Goal: Task Accomplishment & Management: Use online tool/utility

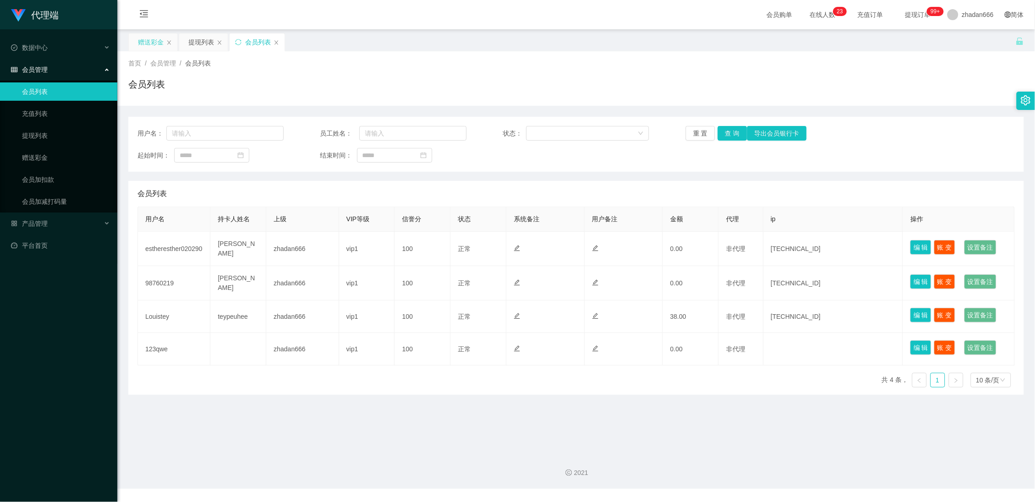
click at [153, 40] on div "赠送彩金" at bounding box center [151, 41] width 26 height 17
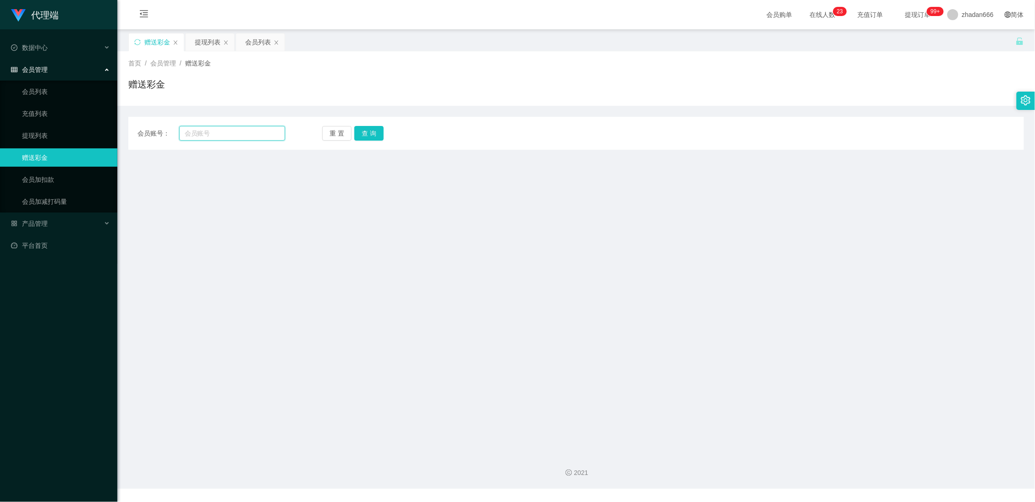
drag, startPoint x: 200, startPoint y: 129, endPoint x: 208, endPoint y: 129, distance: 7.8
click at [200, 130] on input "text" at bounding box center [232, 133] width 106 height 15
paste input "hui shan123"
type input "hui shan123"
click at [374, 124] on div "会员账号： hui shan123 重 置 查 询 会员账号 会员姓名 账号余额 操作类型 彩金加款 彩金扣款 金额 确 定" at bounding box center [576, 133] width 896 height 33
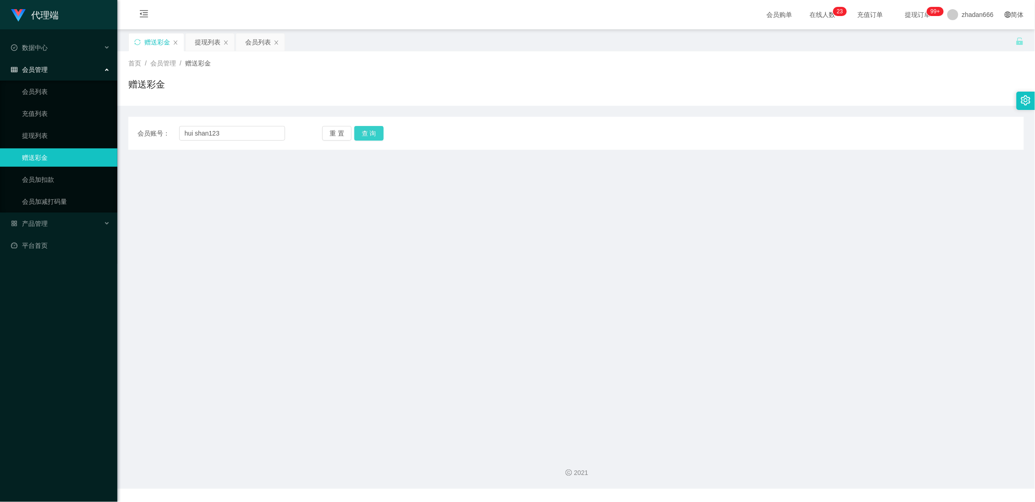
click at [370, 131] on button "查 询" at bounding box center [368, 133] width 29 height 15
click at [219, 130] on input "hui shan123" at bounding box center [232, 133] width 106 height 15
click at [220, 130] on input "hui shan123" at bounding box center [232, 133] width 106 height 15
paste input "hui"
drag, startPoint x: 185, startPoint y: 134, endPoint x: 112, endPoint y: 120, distance: 74.3
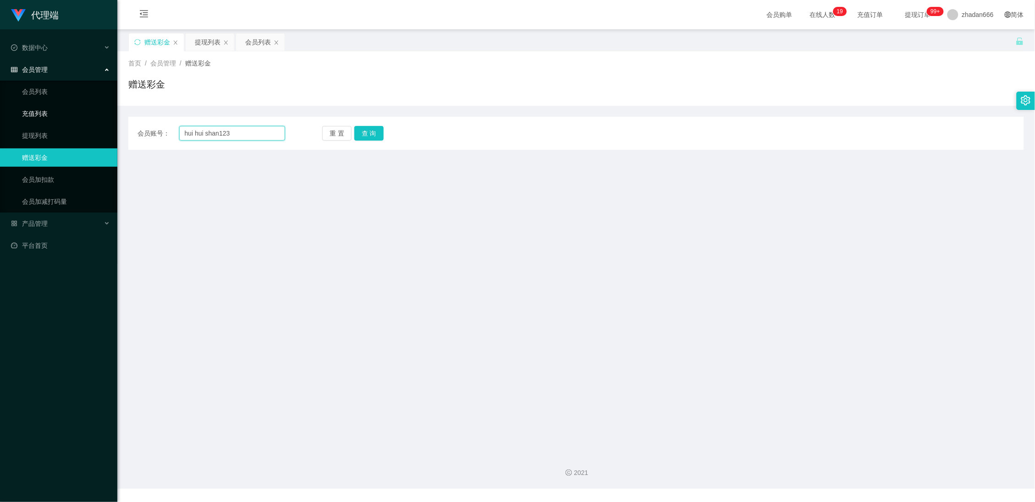
click at [23, 122] on section "代理端 数据中心 会员管理 会员列表 充值列表 提现列表 赠送彩金 会员加扣款 会员加减打码量 产品管理 平台首页 保存配置 重置配置 整体风格设置 主题色 …" at bounding box center [517, 244] width 1035 height 489
paste input "text"
click at [369, 127] on button "查 询" at bounding box center [368, 133] width 29 height 15
click at [246, 127] on input "hui shan123" at bounding box center [232, 133] width 106 height 15
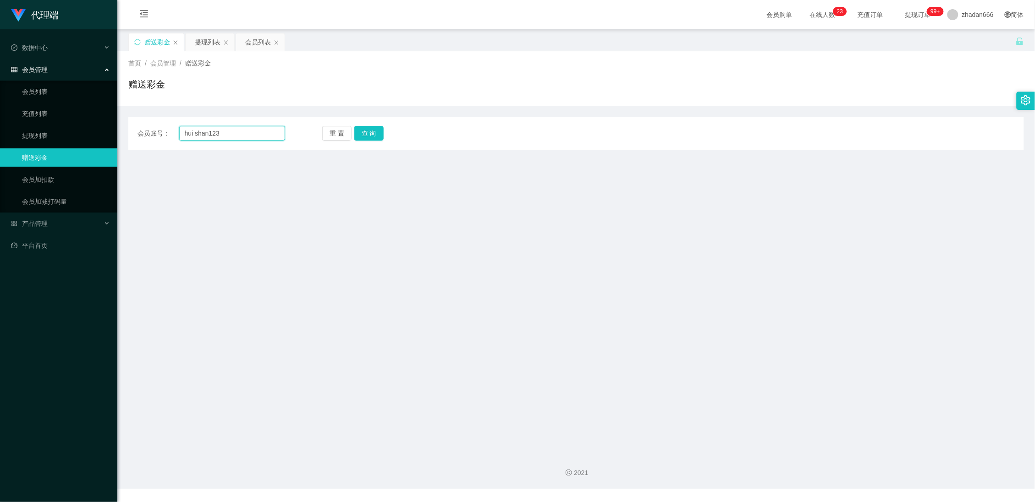
paste input "hui"
drag, startPoint x: 120, startPoint y: 141, endPoint x: 11, endPoint y: 142, distance: 109.1
click at [44, 142] on section "代理端 数据中心 会员管理 会员列表 充值列表 提现列表 赠送彩金 会员加扣款 会员加减打码量 产品管理 平台首页 保存配置 重置配置 整体风格设置 主题色 …" at bounding box center [517, 244] width 1035 height 489
paste input "text"
type input "huishan123"
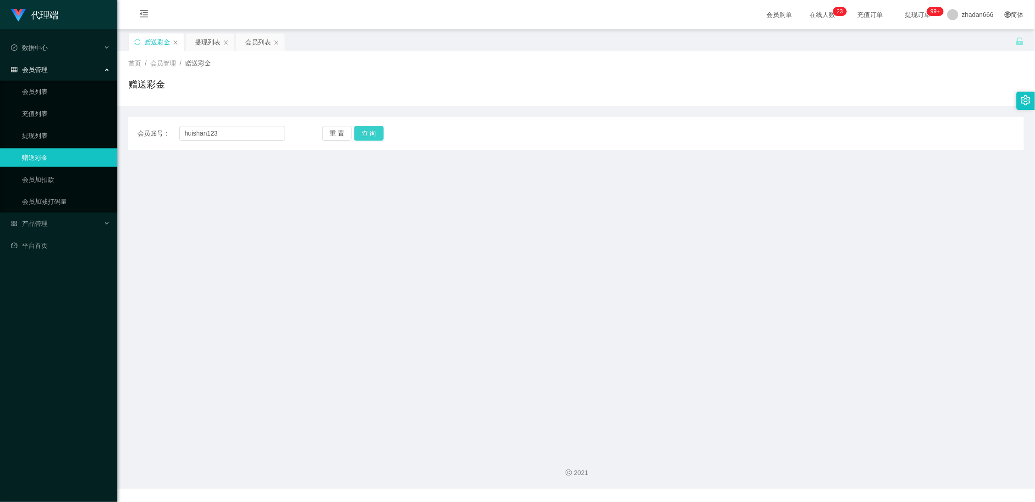
click at [363, 135] on button "查 询" at bounding box center [368, 133] width 29 height 15
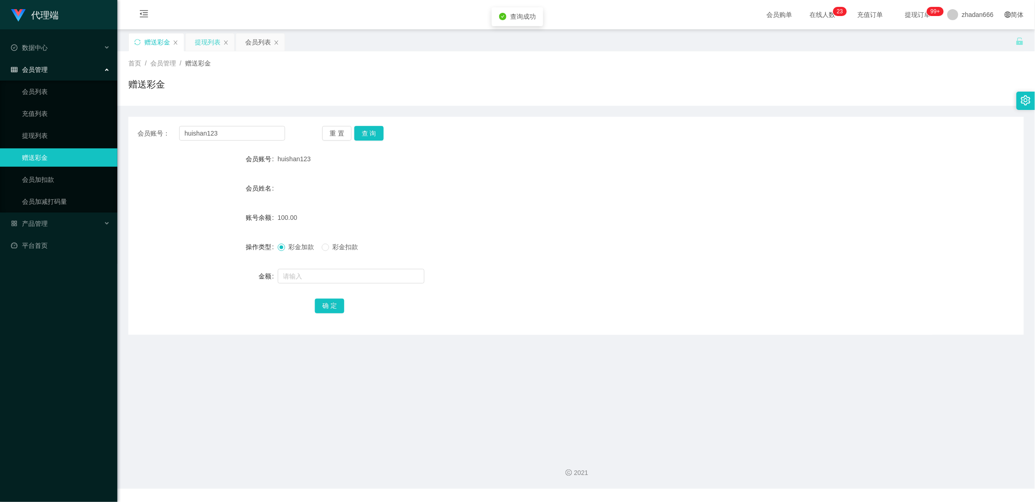
click at [207, 39] on div "提现列表" at bounding box center [208, 41] width 26 height 17
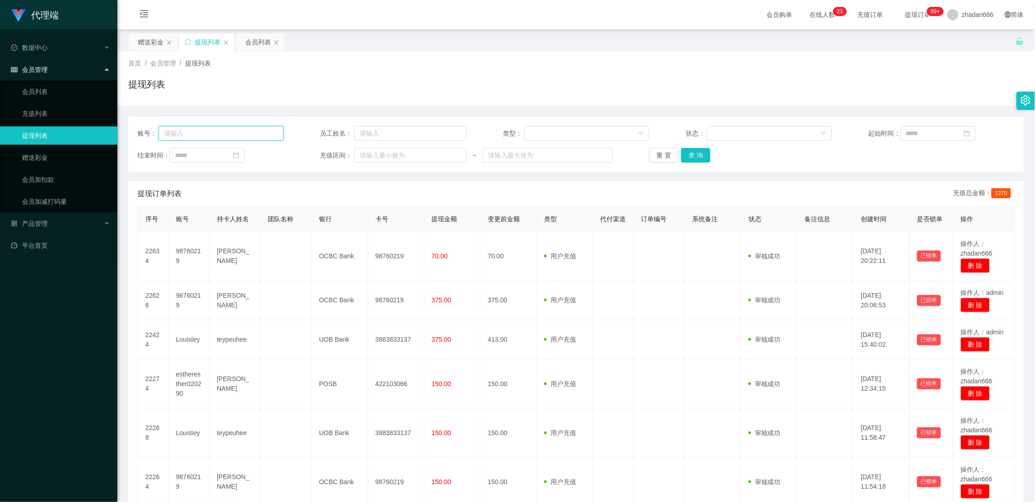
click at [209, 132] on input "text" at bounding box center [221, 133] width 125 height 15
paste input "huishan123"
type input "huishan123"
click at [688, 155] on button "查 询" at bounding box center [695, 155] width 29 height 15
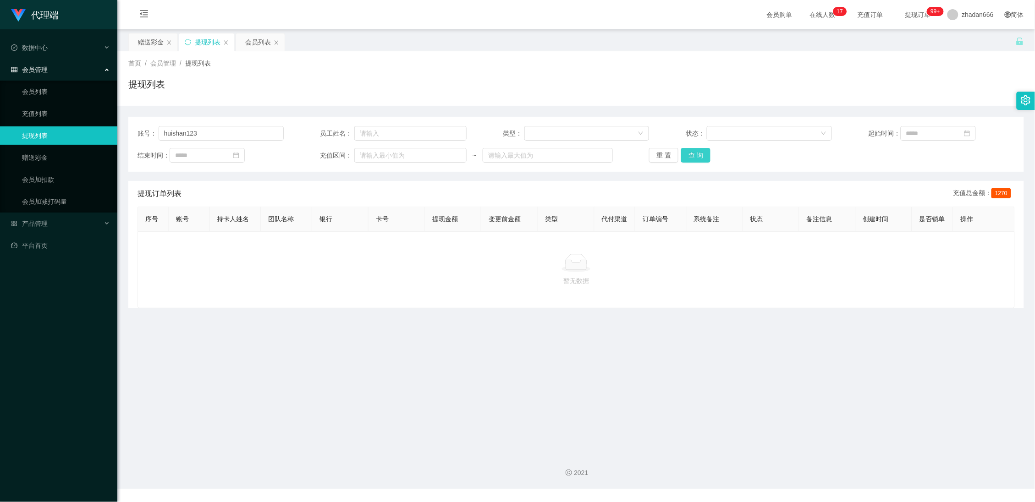
click at [694, 160] on button "查 询" at bounding box center [695, 155] width 29 height 15
click at [154, 40] on div "赠送彩金" at bounding box center [151, 41] width 26 height 17
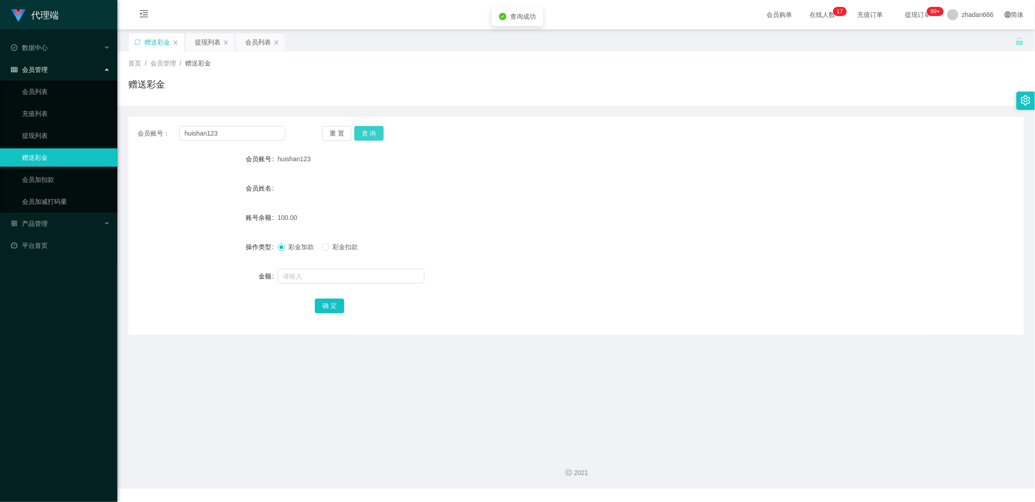
click at [369, 139] on button "查 询" at bounding box center [368, 133] width 29 height 15
click at [369, 132] on button "查 询" at bounding box center [368, 133] width 29 height 15
click at [369, 129] on button "查 询" at bounding box center [368, 133] width 29 height 15
click at [368, 135] on button "查 询" at bounding box center [368, 133] width 29 height 15
click at [374, 132] on button "查 询" at bounding box center [368, 133] width 29 height 15
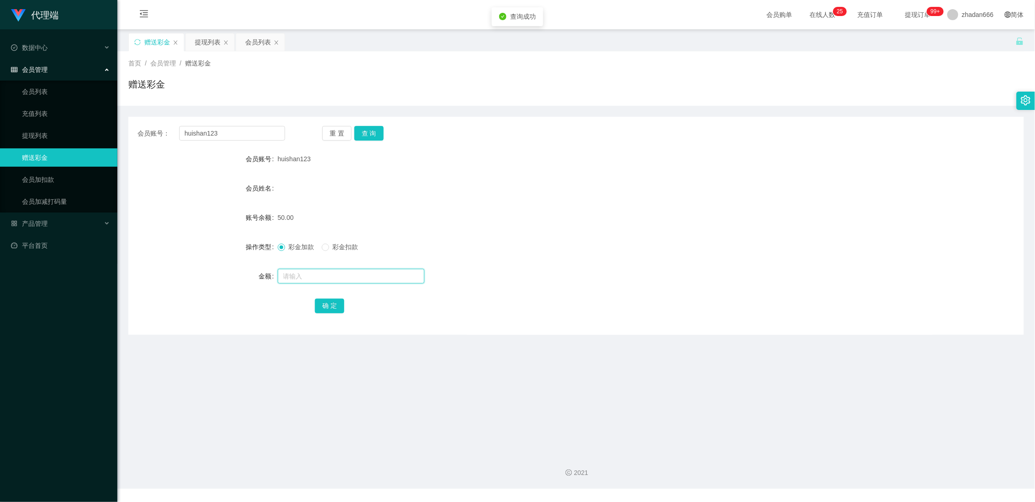
click at [304, 272] on input "text" at bounding box center [351, 276] width 147 height 15
type input "100"
click at [325, 304] on button "确 定" at bounding box center [329, 306] width 29 height 15
click at [380, 130] on button "查 询" at bounding box center [368, 133] width 29 height 15
